Goal: Task Accomplishment & Management: Use online tool/utility

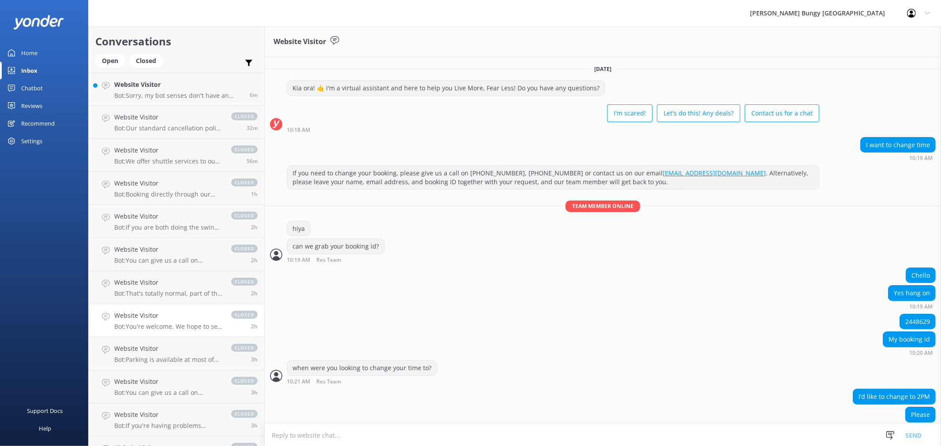
click at [213, 95] on p "Bot: Sorry, my bot senses don't have an answer for that, please try and rephras…" at bounding box center [178, 96] width 129 height 8
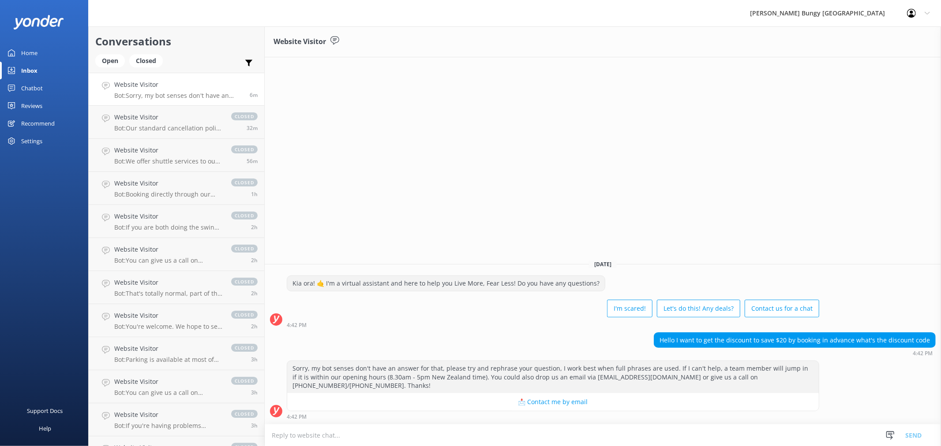
click at [609, 431] on textarea at bounding box center [603, 436] width 676 height 22
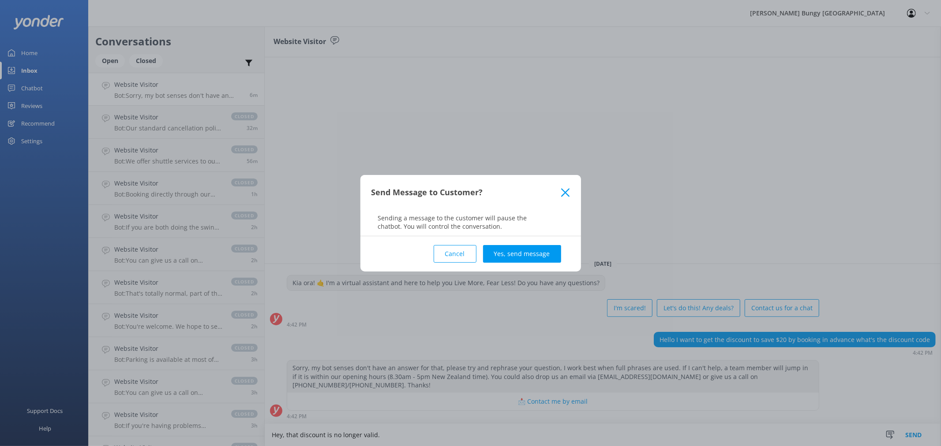
type textarea "Hey, that discount is no longer valid."
click at [554, 267] on div "Cancel Yes, send message" at bounding box center [470, 253] width 198 height 35
click at [550, 253] on button "Yes, send message" at bounding box center [522, 254] width 78 height 18
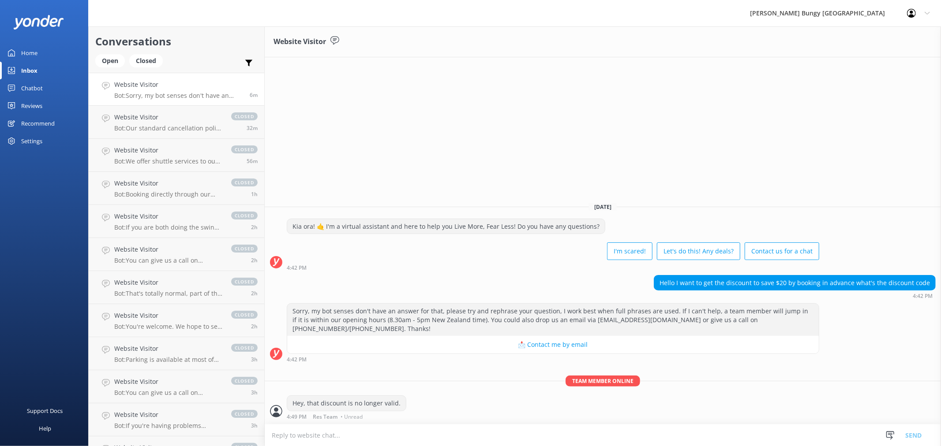
click at [33, 80] on div "Chatbot" at bounding box center [32, 88] width 22 height 18
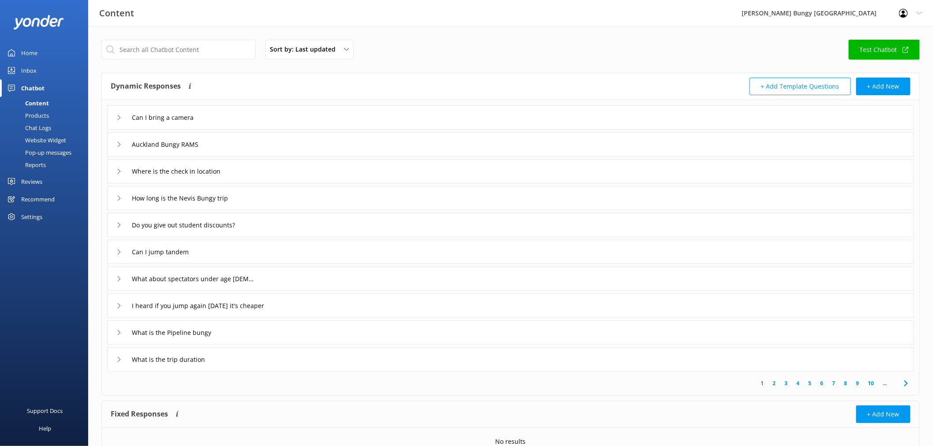
click at [37, 115] on div "Products" at bounding box center [27, 115] width 44 height 12
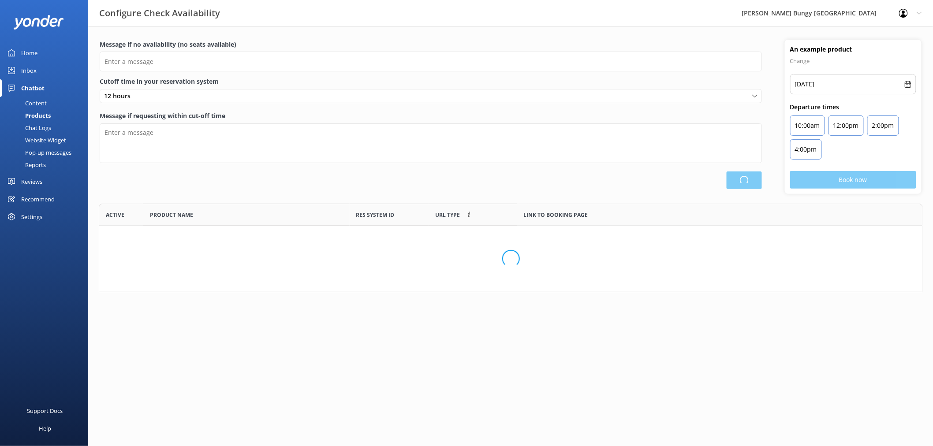
scroll to position [81, 817]
type input "There are no seats available, please check an alternative day"
type textarea "Our online booking system closes {hours} prior to departure. Please contact us …"
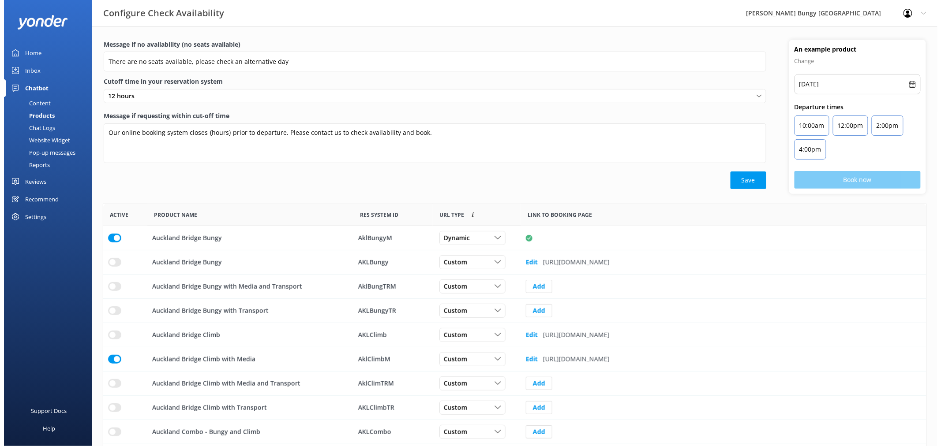
scroll to position [258, 816]
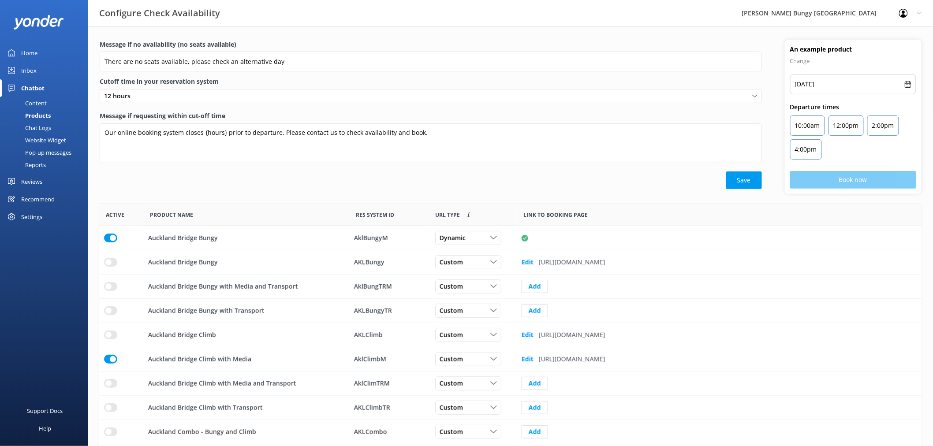
click at [50, 129] on div "Chat Logs" at bounding box center [28, 128] width 46 height 12
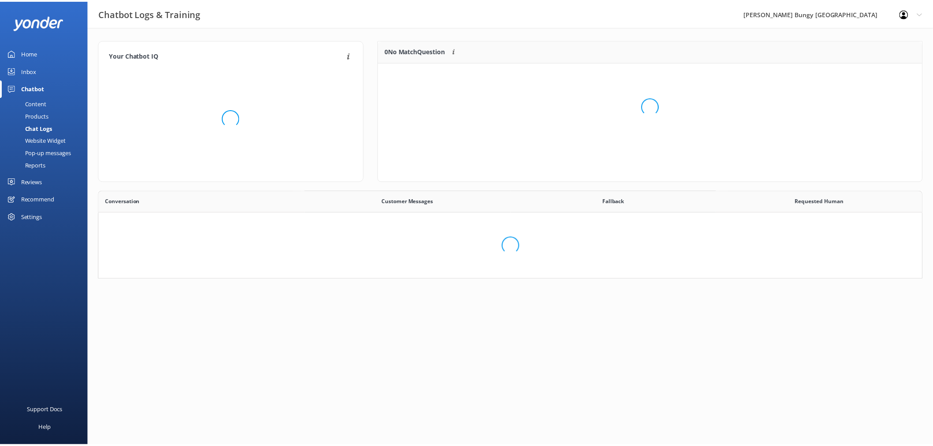
scroll to position [302, 816]
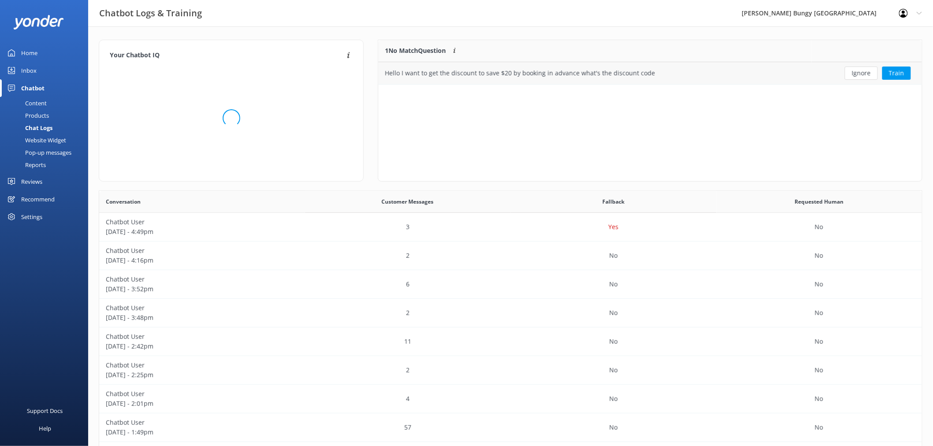
click at [855, 69] on button "Ignore" at bounding box center [861, 73] width 33 height 13
click at [857, 69] on div "Ignore Train" at bounding box center [867, 73] width 97 height 13
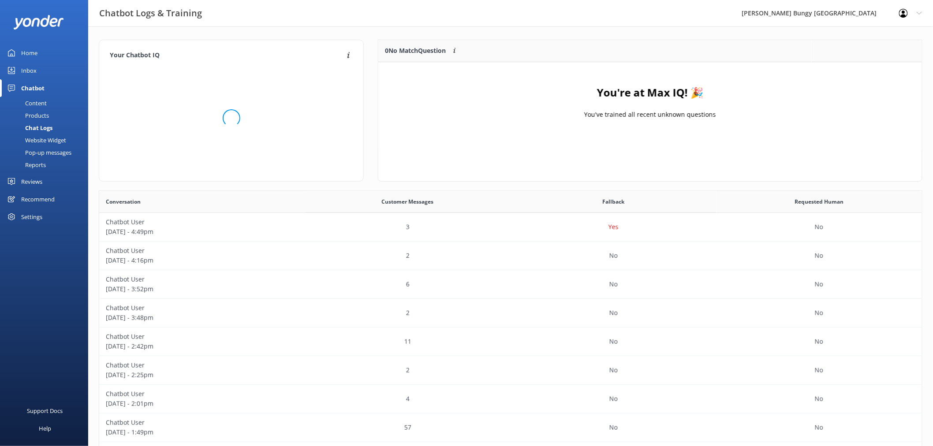
click at [37, 162] on div "Reports" at bounding box center [25, 165] width 41 height 12
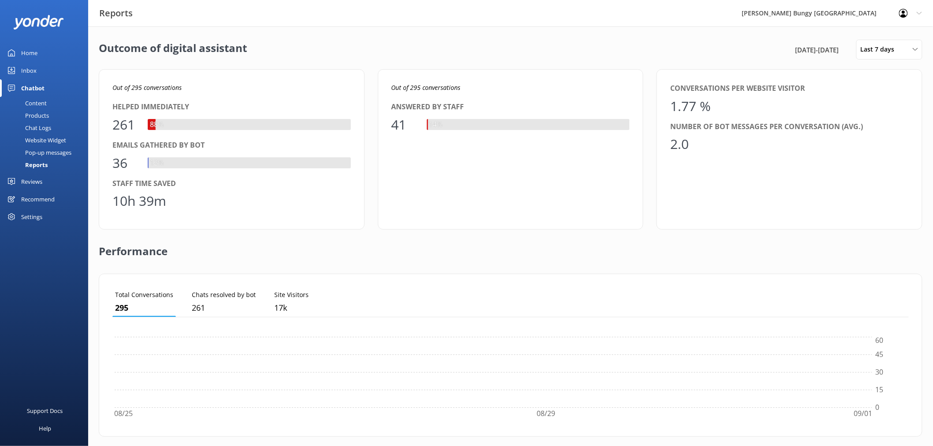
scroll to position [81, 789]
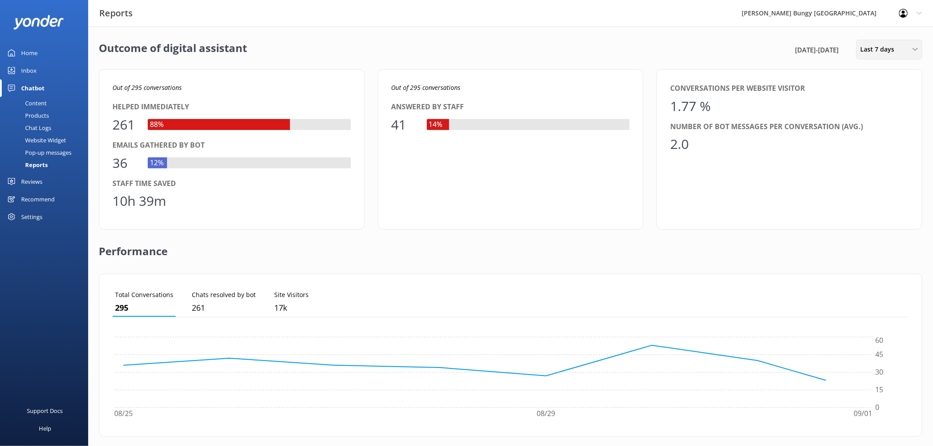
click at [901, 52] on div "Last 7 days" at bounding box center [890, 50] width 62 height 10
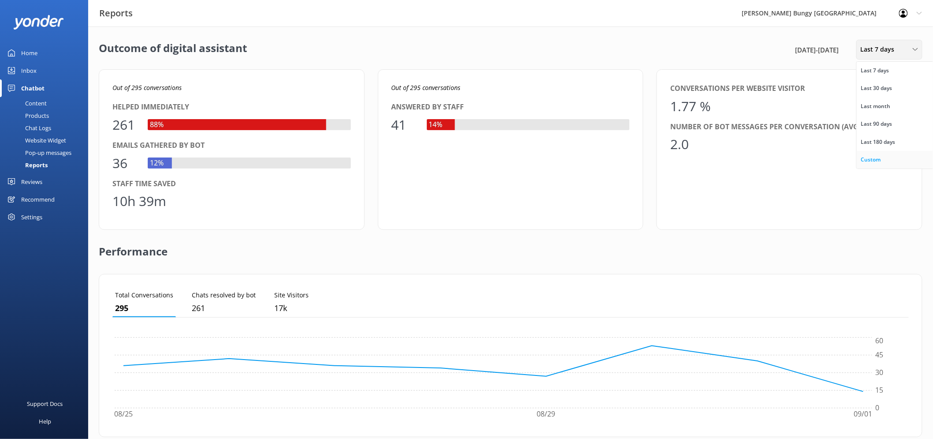
click at [890, 160] on link "Custom" at bounding box center [896, 160] width 79 height 18
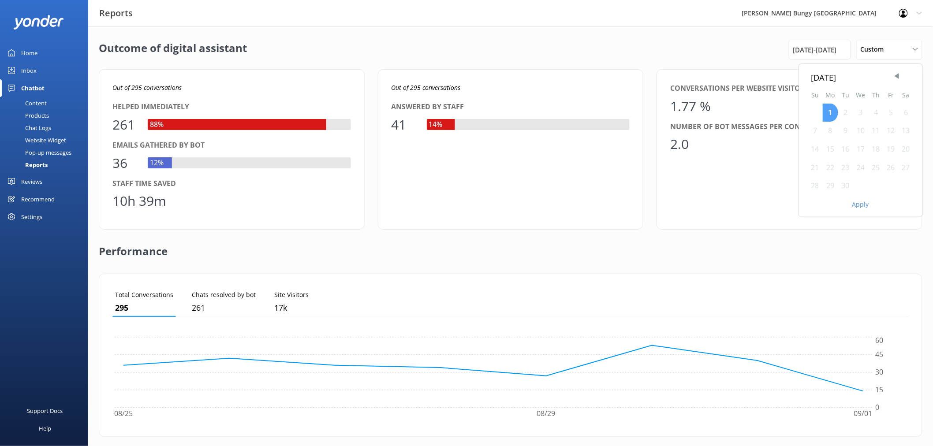
click at [827, 117] on div "1" at bounding box center [830, 113] width 15 height 19
click at [861, 203] on button "Apply" at bounding box center [860, 205] width 17 height 6
